Goal: Find contact information: Find contact information

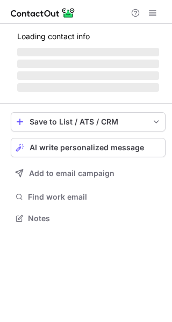
scroll to position [5, 5]
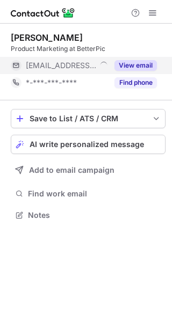
click at [131, 68] on button "View email" at bounding box center [135, 65] width 42 height 11
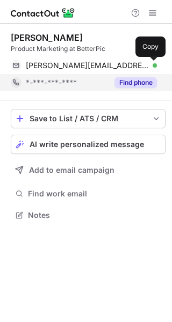
drag, startPoint x: 151, startPoint y: 64, endPoint x: 100, endPoint y: 89, distance: 57.3
click at [152, 64] on span at bounding box center [151, 65] width 9 height 9
